Goal: Task Accomplishment & Management: Use online tool/utility

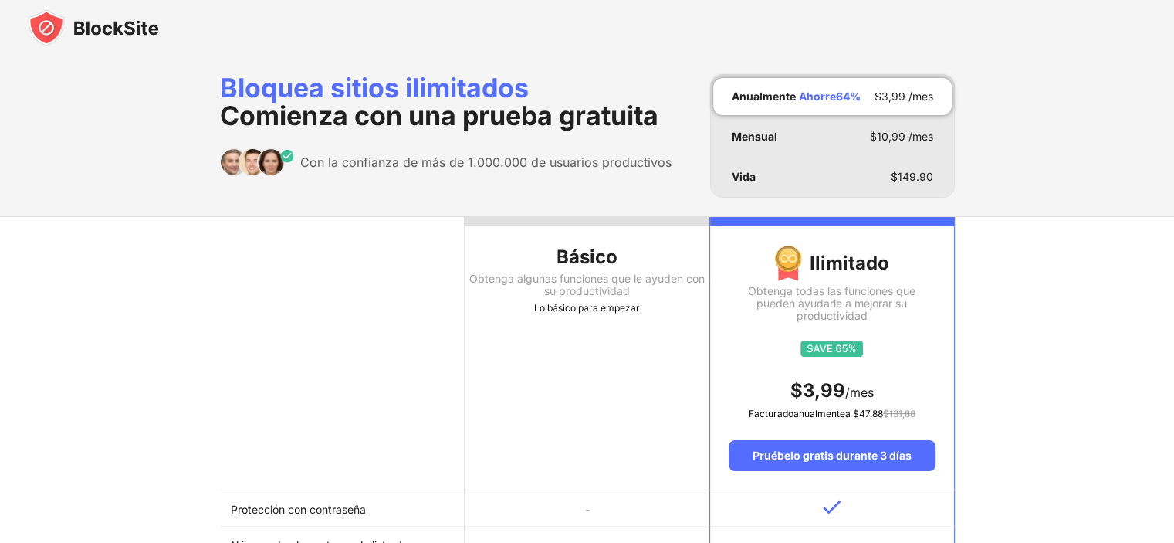
click at [565, 276] on font "Obtenga algunas funciones que le ayuden con su productividad" at bounding box center [587, 284] width 236 height 25
click at [127, 32] on img at bounding box center [93, 27] width 131 height 37
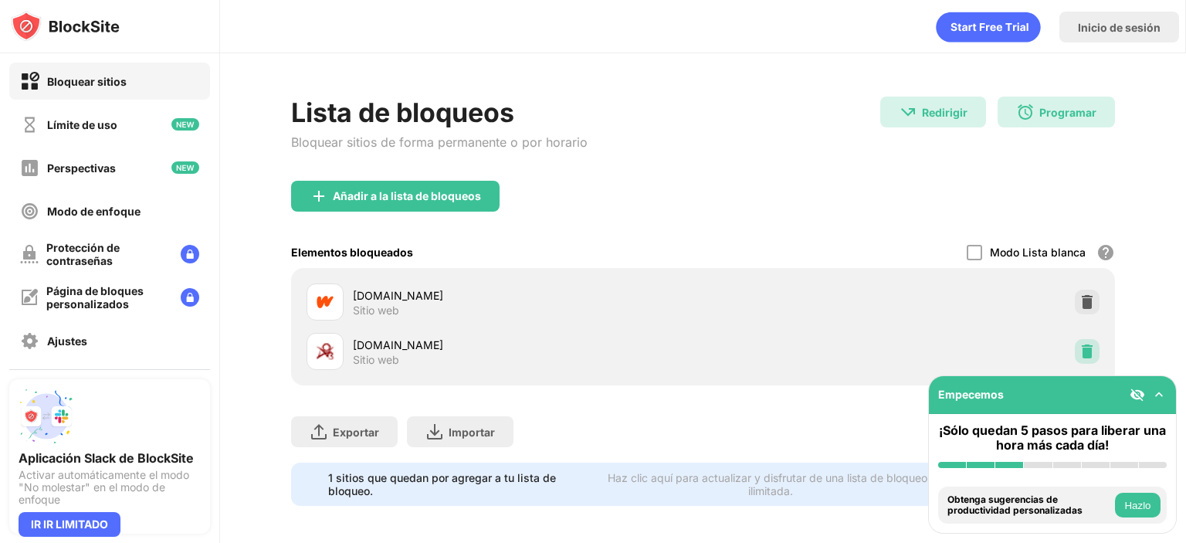
click at [1080, 346] on img at bounding box center [1087, 351] width 15 height 15
